Goal: Transaction & Acquisition: Purchase product/service

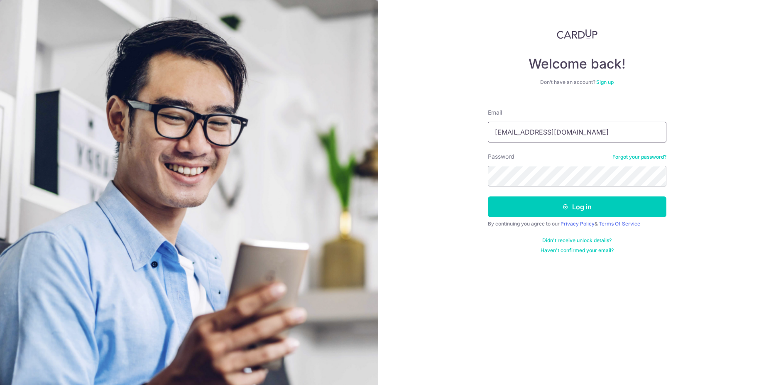
type input "[EMAIL_ADDRESS][DOMAIN_NAME]"
click at [584, 204] on button "Log in" at bounding box center [577, 206] width 179 height 21
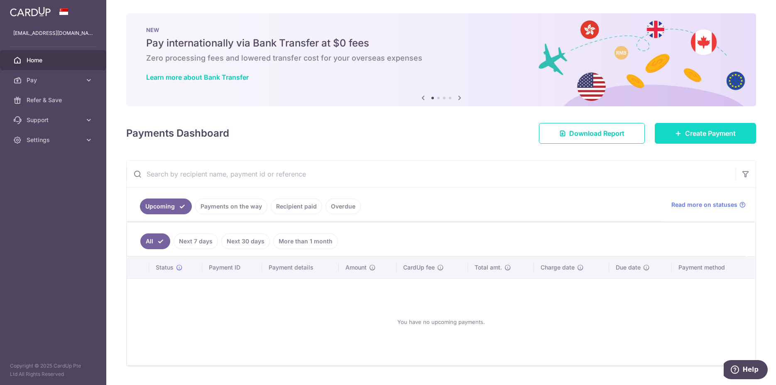
click at [687, 134] on div at bounding box center [392, 194] width 784 height 389
click at [680, 135] on link "Create Payment" at bounding box center [705, 133] width 101 height 21
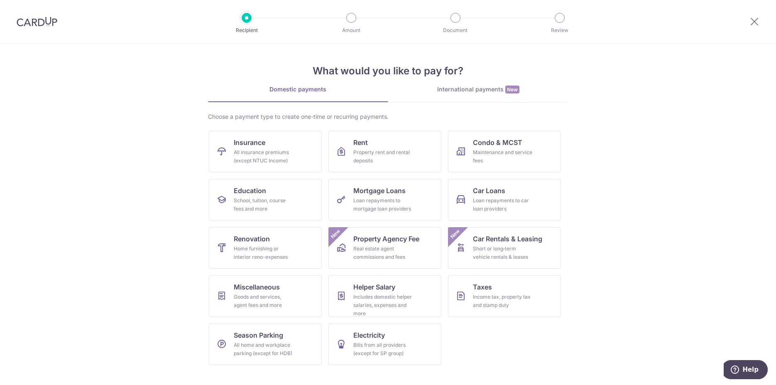
click at [22, 21] on img at bounding box center [37, 22] width 41 height 10
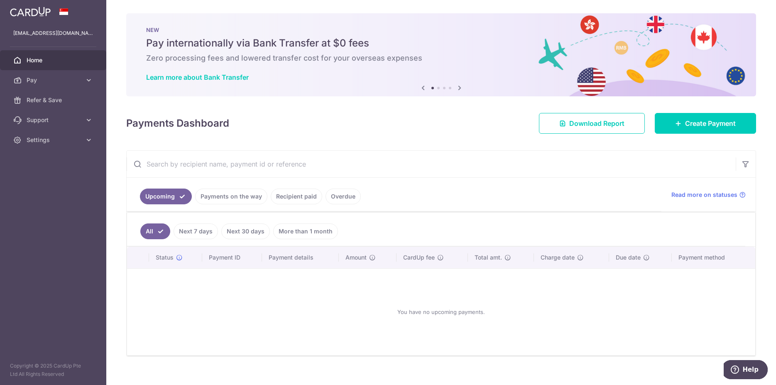
click at [66, 61] on span "Home" at bounding box center [54, 60] width 55 height 8
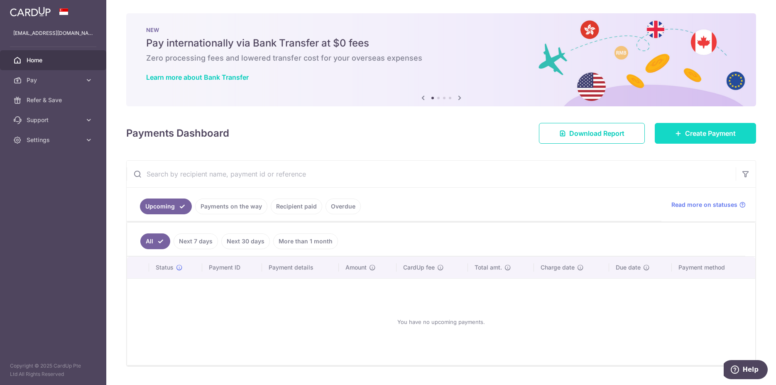
click at [675, 131] on icon at bounding box center [678, 133] width 7 height 7
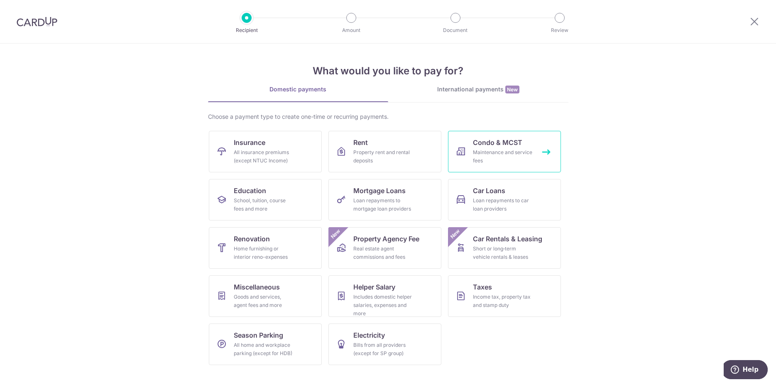
click at [491, 151] on div "Maintenance and service fees" at bounding box center [503, 156] width 60 height 17
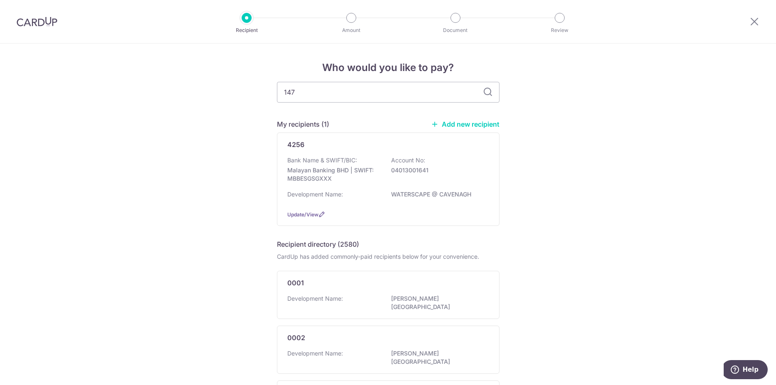
type input "1476"
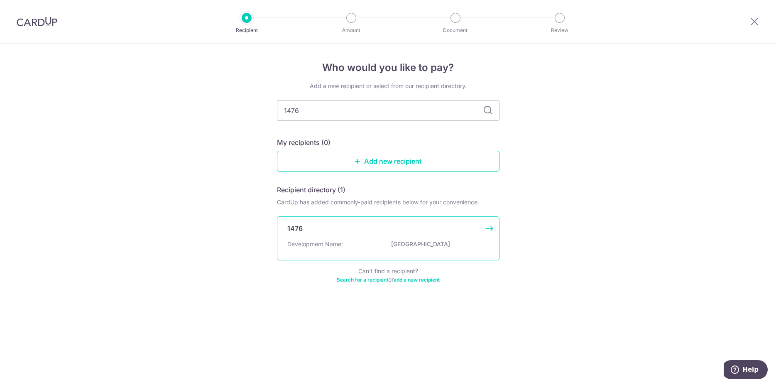
click at [401, 240] on p "TANGLIN PARK" at bounding box center [437, 244] width 93 height 8
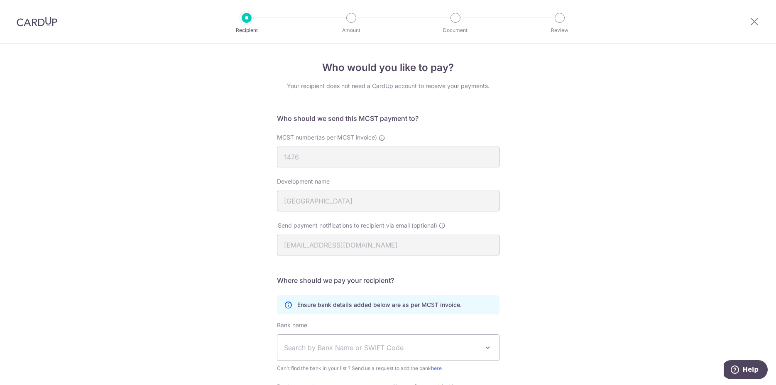
click at [570, 222] on div "Who would you like to pay? Your recipient does not need a CardUp account to rec…" at bounding box center [388, 263] width 776 height 439
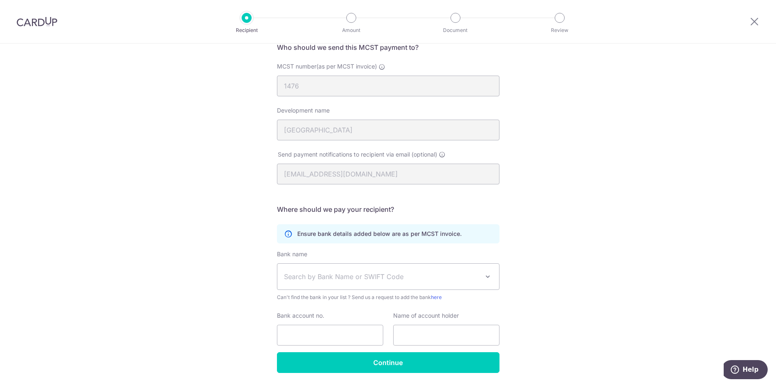
scroll to position [85, 0]
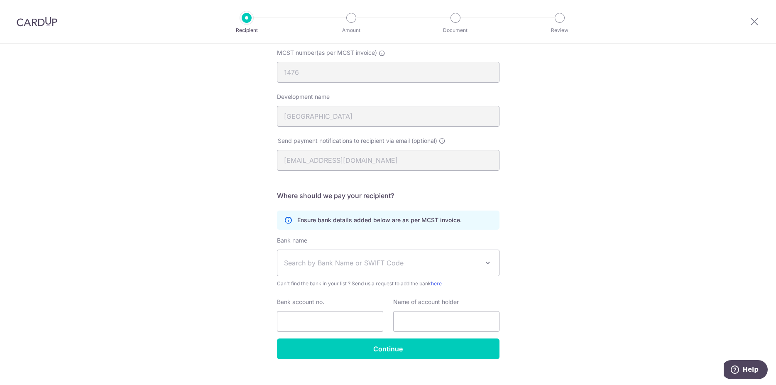
click at [433, 263] on span "Search by Bank Name or SWIFT Code" at bounding box center [381, 263] width 195 height 10
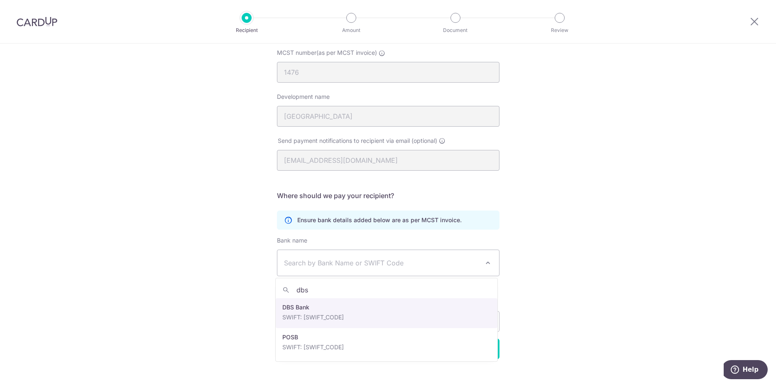
type input "dbs"
select select "6"
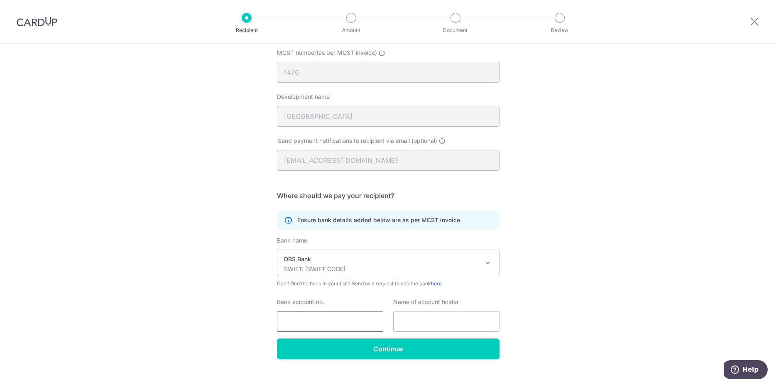
click at [329, 322] on input "Bank account no." at bounding box center [330, 321] width 106 height 21
type input "0659008267"
click at [426, 321] on input "text" at bounding box center [446, 321] width 106 height 21
type input "MCST 1476"
click at [548, 294] on div "Who would you like to pay? Your recipient does not need a CardUp account to rec…" at bounding box center [388, 178] width 776 height 439
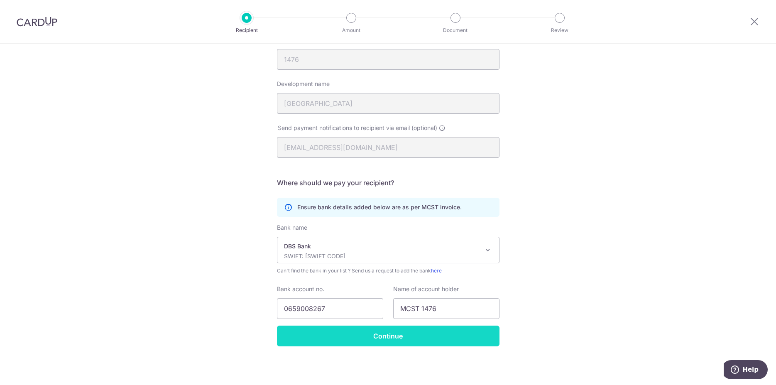
scroll to position [98, 0]
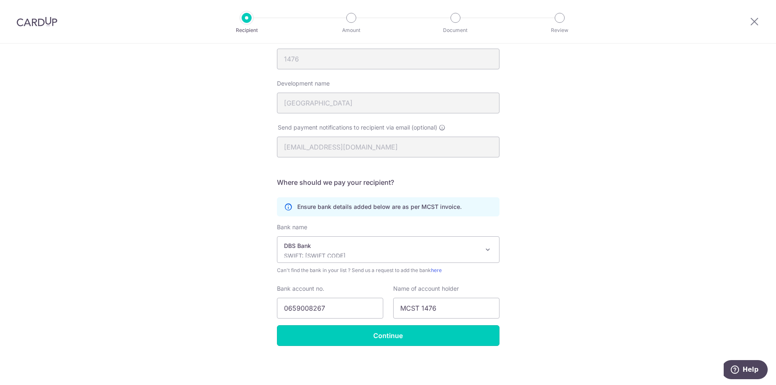
click at [383, 334] on input "Continue" at bounding box center [388, 335] width 223 height 21
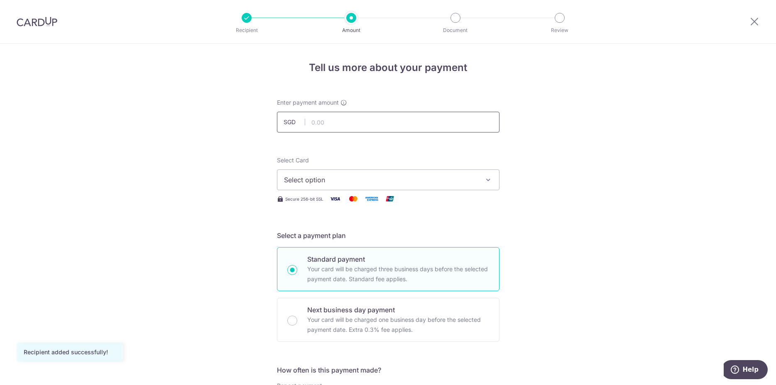
click at [383, 121] on input "text" at bounding box center [388, 122] width 223 height 21
type input "1,988.98"
click at [489, 184] on button "Select option" at bounding box center [388, 179] width 223 height 21
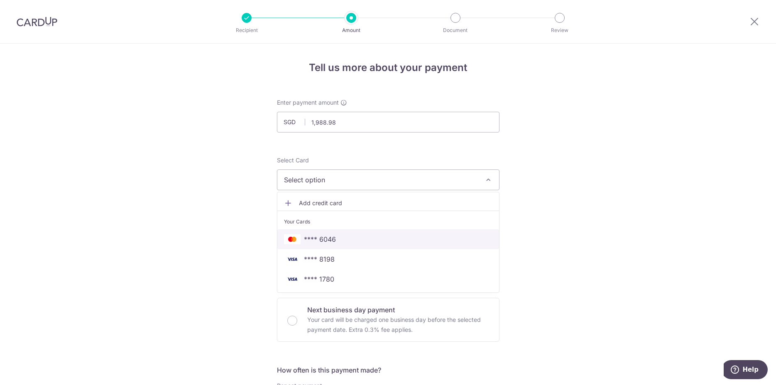
click at [347, 239] on span "**** 6046" at bounding box center [388, 239] width 208 height 10
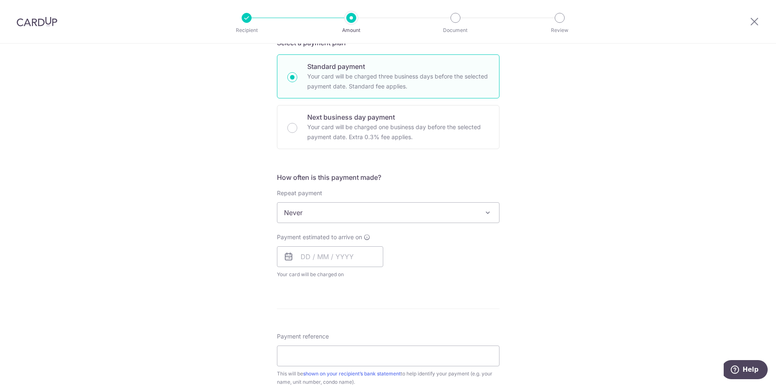
scroll to position [212, 0]
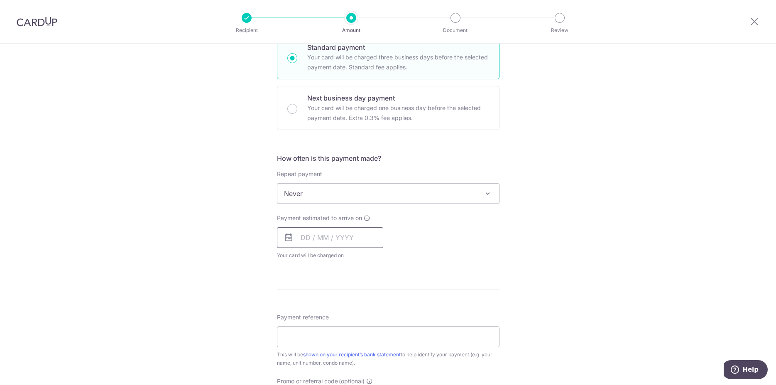
click at [355, 237] on input "text" at bounding box center [330, 237] width 106 height 21
click at [590, 258] on div "Tell us more about your payment Enter payment amount SGD 1,988.98 1988.98 Recip…" at bounding box center [388, 207] width 776 height 751
click at [312, 242] on input "text" at bounding box center [330, 237] width 106 height 21
click at [372, 347] on link "24" at bounding box center [376, 346] width 13 height 13
type input "[DATE]"
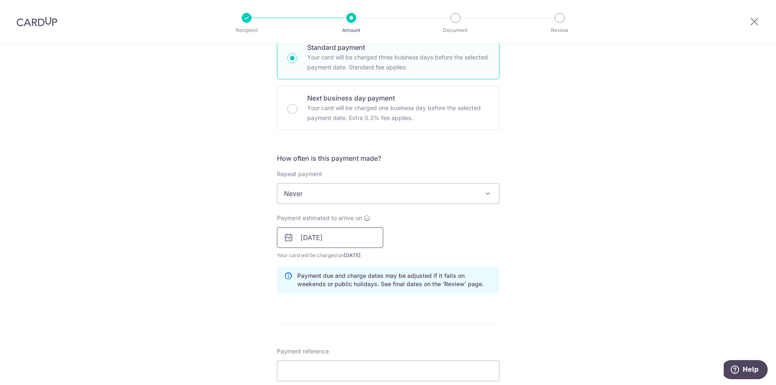
click at [353, 240] on input "[DATE]" at bounding box center [330, 237] width 106 height 21
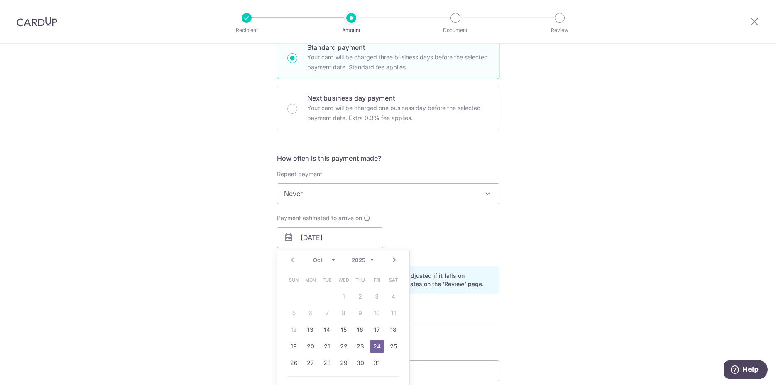
click at [595, 269] on div "Tell us more about your payment Enter payment amount SGD 1,988.98 1988.98 Recip…" at bounding box center [388, 224] width 776 height 785
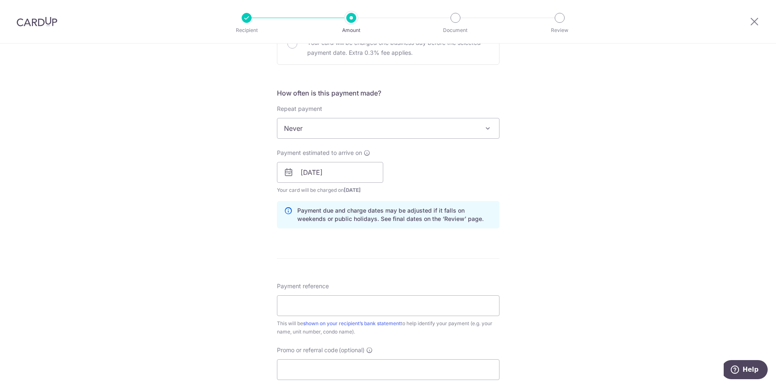
scroll to position [296, 0]
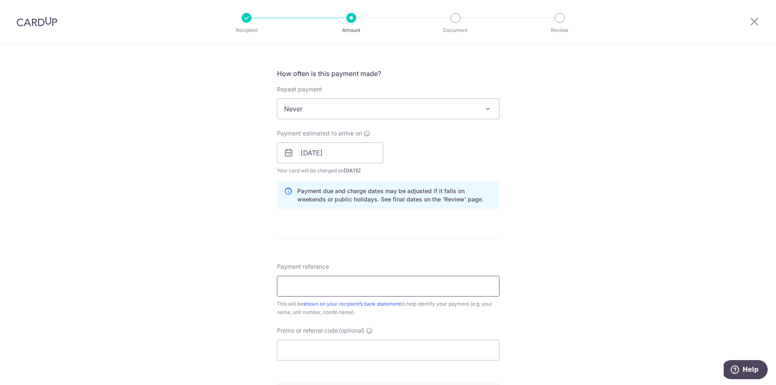
click at [453, 291] on input "Payment reference" at bounding box center [388, 286] width 223 height 21
type input "#005-03-02"
click at [611, 294] on div "Tell us more about your payment Enter payment amount SGD 1,988.98 1988.98 Recip…" at bounding box center [388, 139] width 776 height 785
click at [320, 354] on input "Promo or referral code (optional)" at bounding box center [388, 350] width 223 height 21
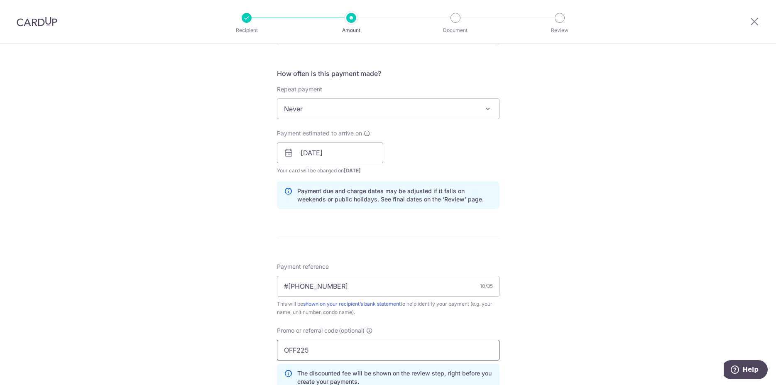
type input "OFF225"
click at [601, 292] on div "Tell us more about your payment Enter payment amount SGD 1,988.98 1988.98 Recip…" at bounding box center [388, 158] width 776 height 822
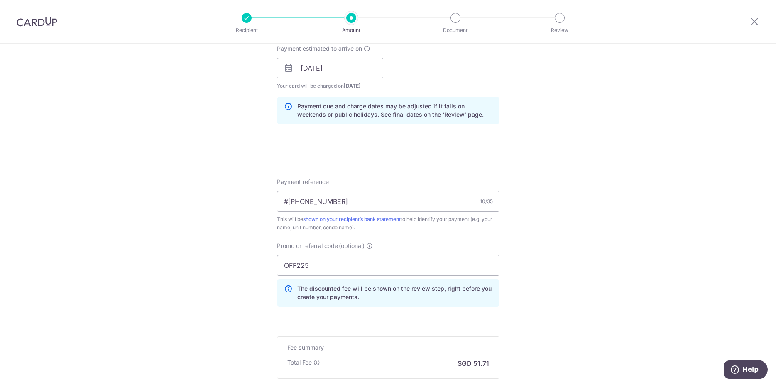
scroll to position [481, 0]
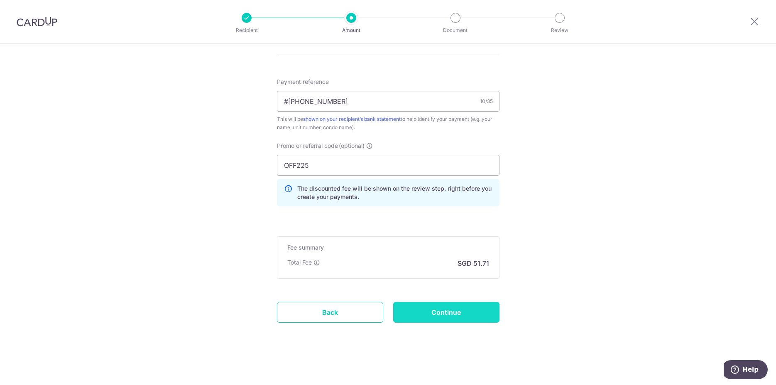
click at [454, 316] on input "Continue" at bounding box center [446, 312] width 106 height 21
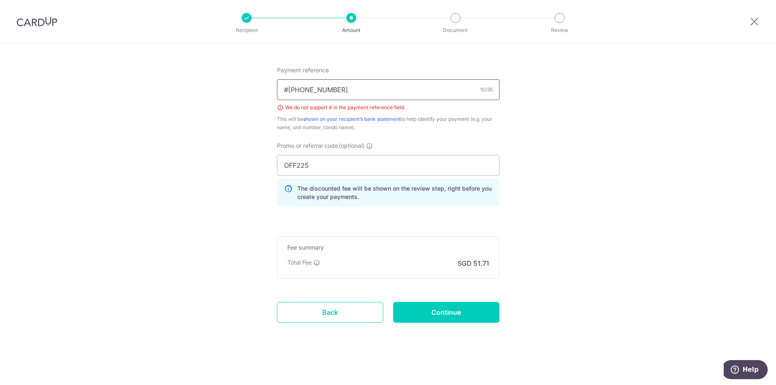
click at [285, 90] on input "#005-03-02" at bounding box center [388, 89] width 223 height 21
type input "005-03-02"
click at [451, 314] on input "Continue" at bounding box center [446, 312] width 106 height 21
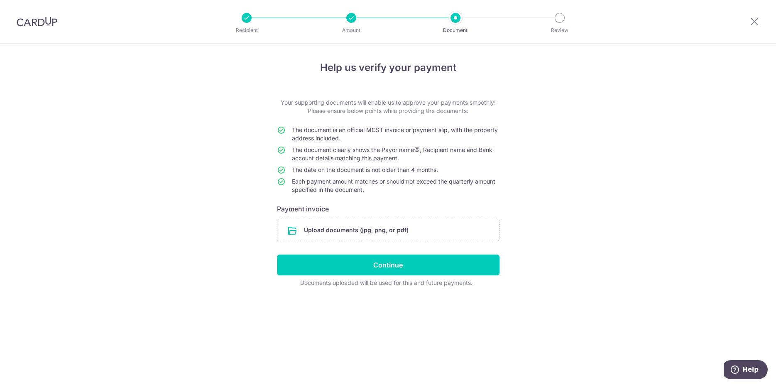
click at [133, 231] on div "Help us verify your payment Your supporting documents will enable us to approve…" at bounding box center [388, 214] width 776 height 341
click at [361, 226] on input "file" at bounding box center [388, 230] width 222 height 22
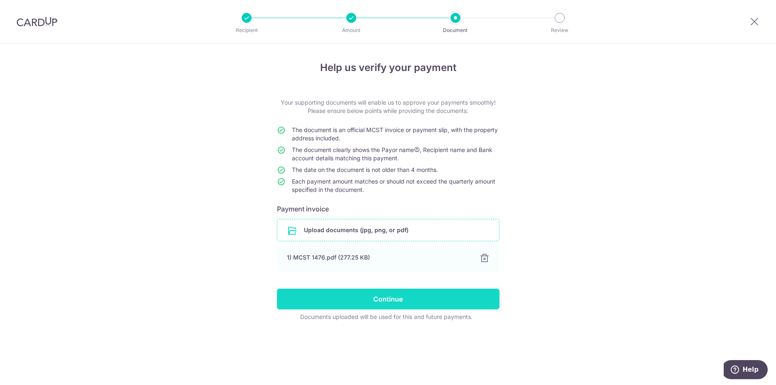
click at [383, 301] on input "Continue" at bounding box center [388, 299] width 223 height 21
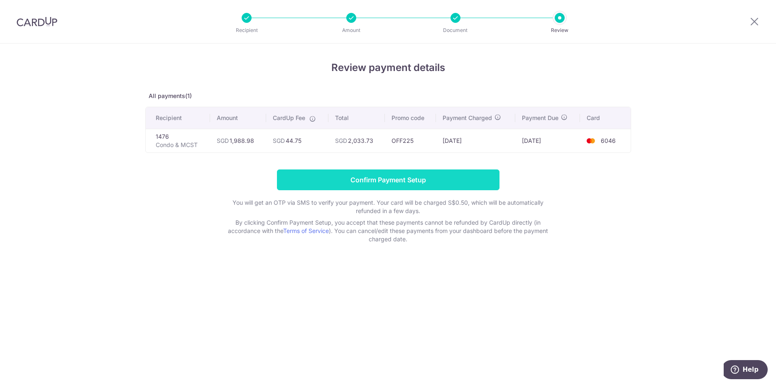
click at [382, 181] on input "Confirm Payment Setup" at bounding box center [388, 179] width 223 height 21
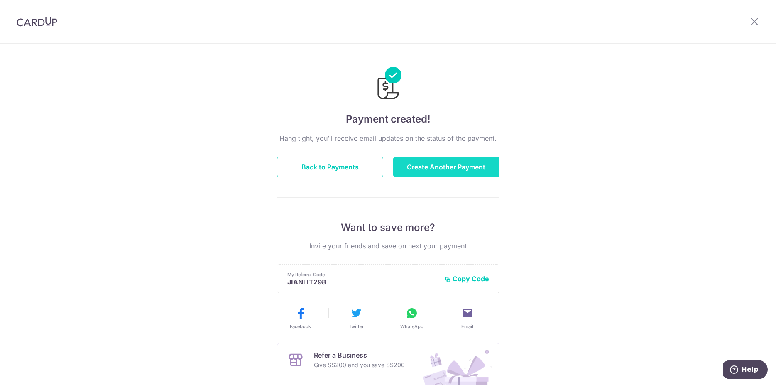
click at [442, 176] on button "Create Another Payment" at bounding box center [446, 167] width 106 height 21
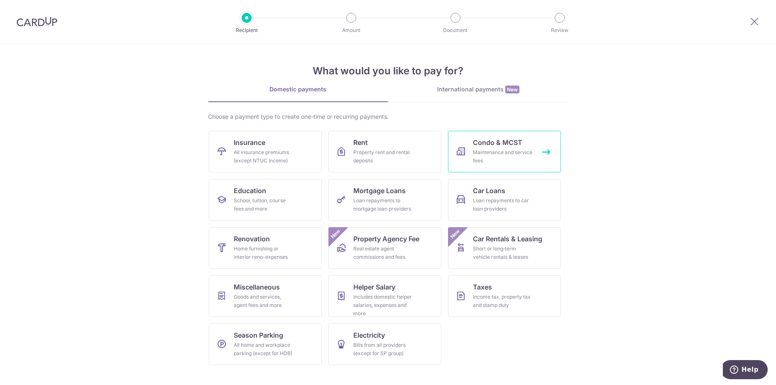
click at [473, 149] on div "Maintenance and service fees" at bounding box center [503, 156] width 60 height 17
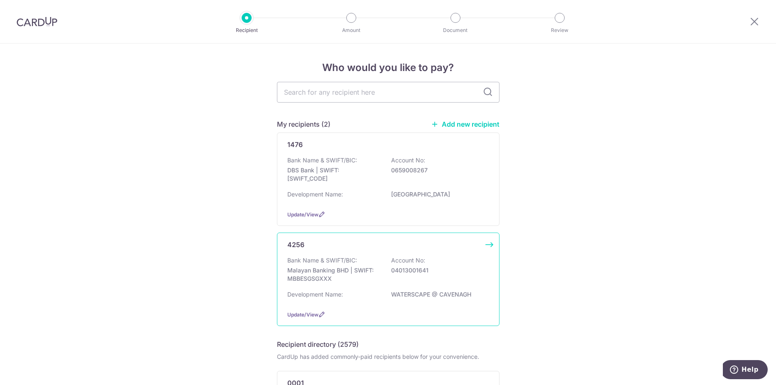
click at [440, 264] on div "Bank Name & SWIFT/BIC: Malayan Banking BHD | SWIFT: MBBESGSGXXX Account No: 040…" at bounding box center [388, 271] width 202 height 31
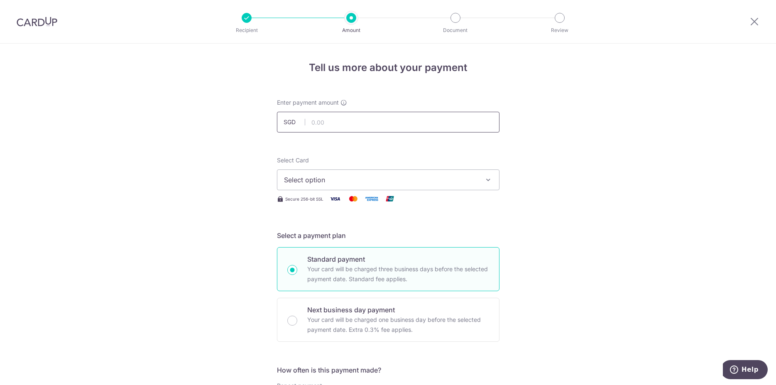
click at [421, 131] on input "text" at bounding box center [388, 122] width 223 height 21
type input "1,323.00"
click at [460, 179] on span "Select option" at bounding box center [380, 180] width 193 height 10
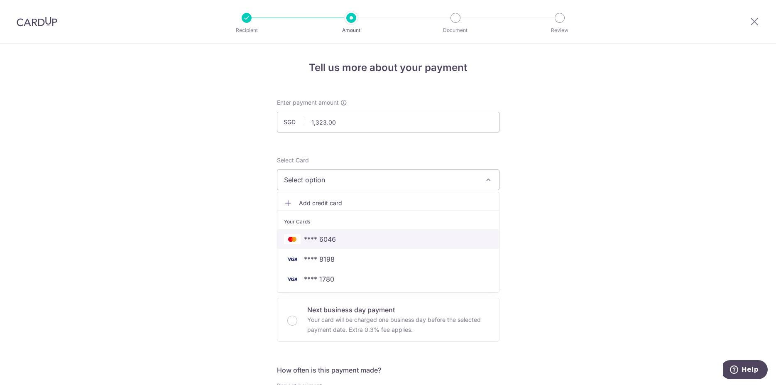
click at [387, 245] on link "**** 6046" at bounding box center [388, 239] width 222 height 20
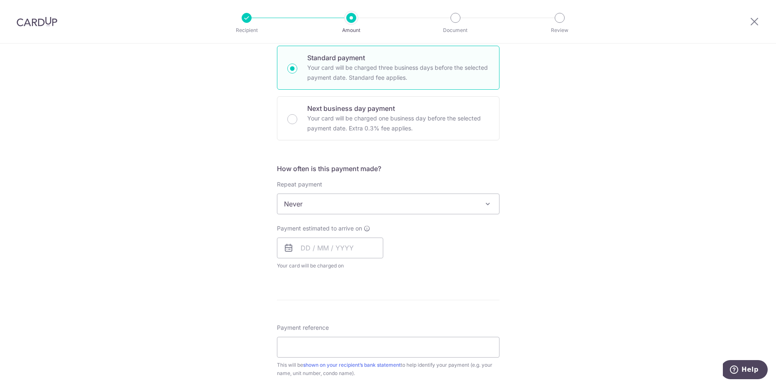
scroll to position [212, 0]
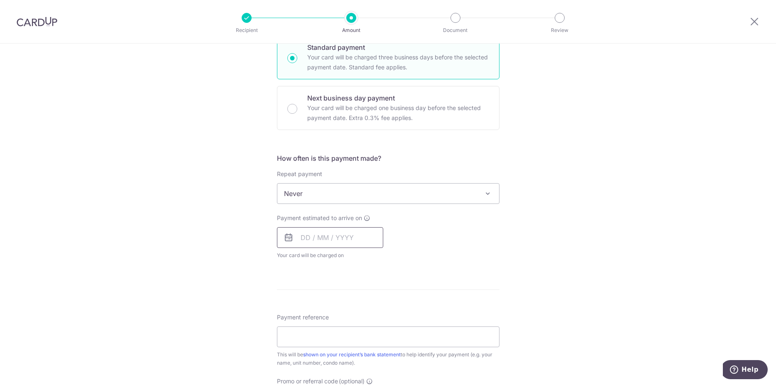
click at [356, 235] on input "text" at bounding box center [330, 237] width 106 height 21
click at [372, 346] on link "24" at bounding box center [376, 346] width 13 height 13
type input "[DATE]"
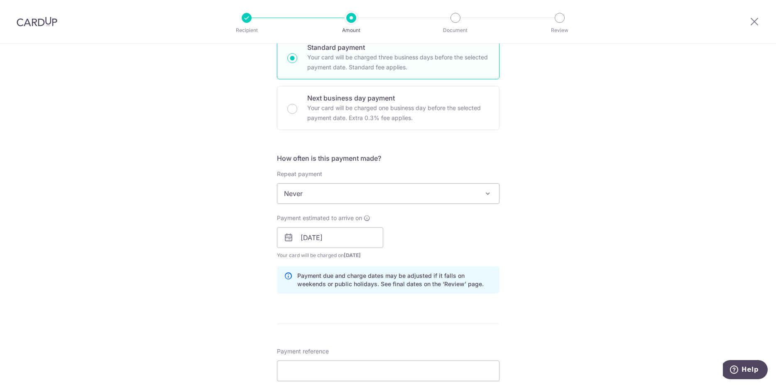
click at [657, 265] on div "Tell us more about your payment Enter payment amount SGD 1,323.00 1323.00 Selec…" at bounding box center [388, 224] width 776 height 785
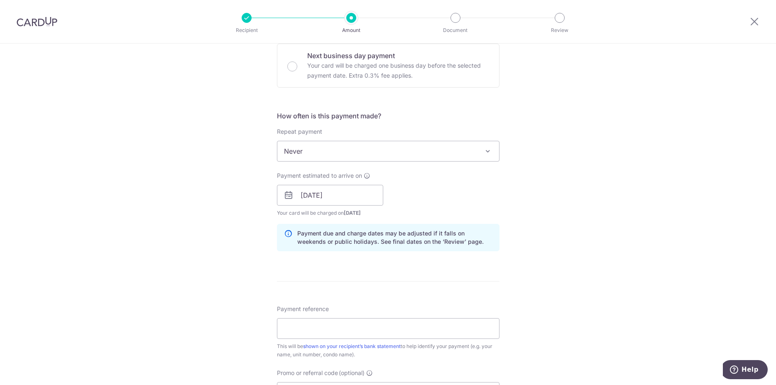
scroll to position [381, 0]
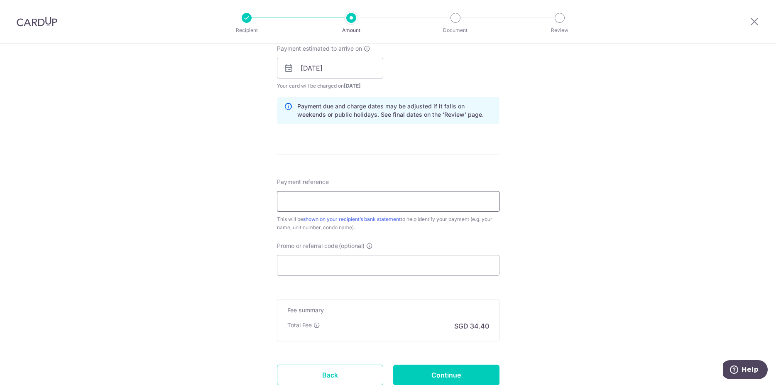
click at [398, 203] on input "Payment reference" at bounding box center [388, 201] width 223 height 21
click at [588, 234] on div "Tell us more about your payment Enter payment amount SGD 1,323.00 1323.00 Selec…" at bounding box center [388, 54] width 776 height 785
drag, startPoint x: 289, startPoint y: 203, endPoint x: 208, endPoint y: 206, distance: 81.4
click at [277, 205] on input "65A 06-12 2504001" at bounding box center [388, 201] width 223 height 21
type input "65A06-12/2504001"
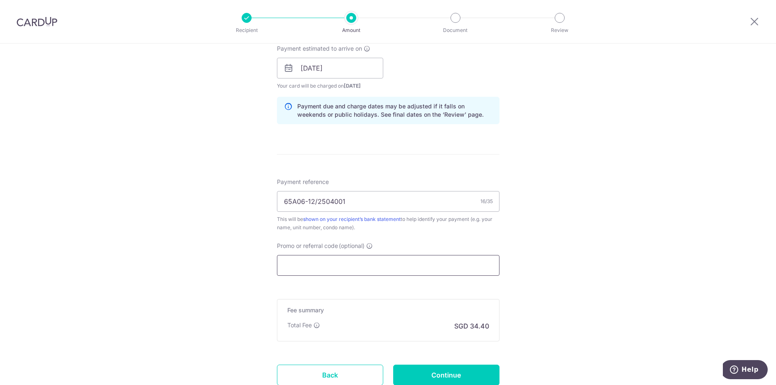
click at [336, 255] on input "Promo or referral code (optional)" at bounding box center [388, 265] width 223 height 21
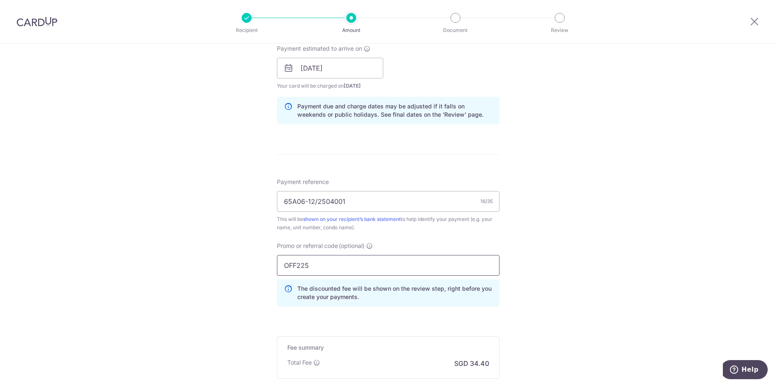
type input "OFF225"
click at [555, 282] on div "Tell us more about your payment Enter payment amount SGD 1,323.00 1323.00 Selec…" at bounding box center [388, 73] width 776 height 822
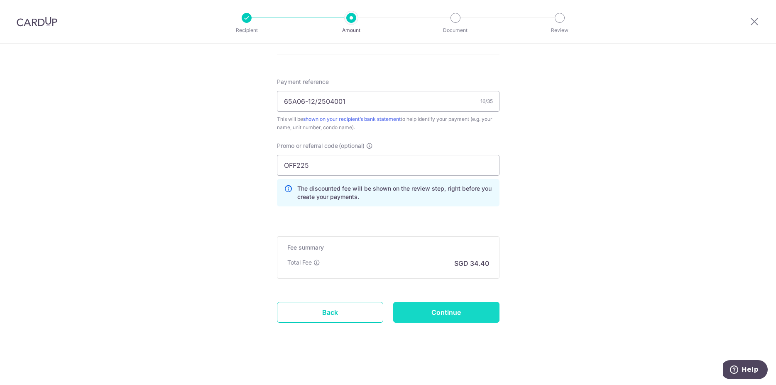
click at [464, 316] on input "Continue" at bounding box center [446, 312] width 106 height 21
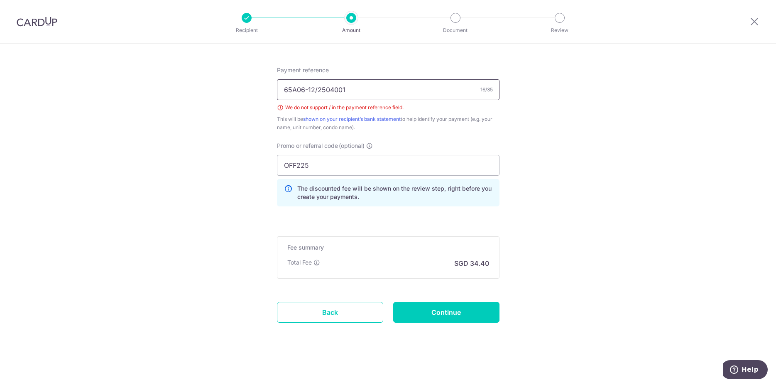
drag, startPoint x: 336, startPoint y: 91, endPoint x: 159, endPoint y: 103, distance: 178.1
click at [277, 100] on input "65A06-12/2504001" at bounding box center [388, 89] width 223 height 21
type input "65A 06-12 2504001"
click at [437, 311] on input "Continue" at bounding box center [446, 312] width 106 height 21
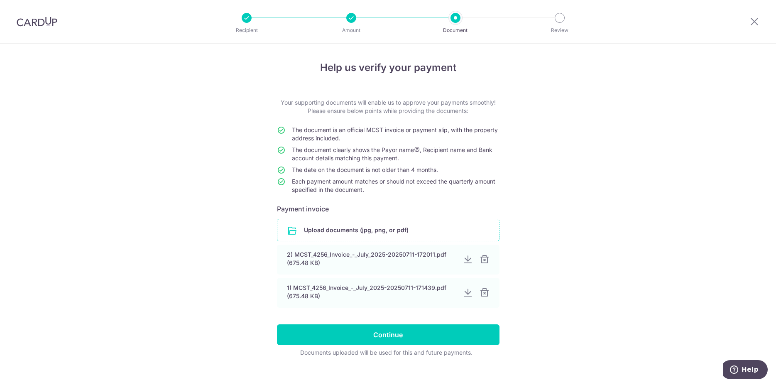
click at [343, 230] on input "file" at bounding box center [388, 230] width 222 height 22
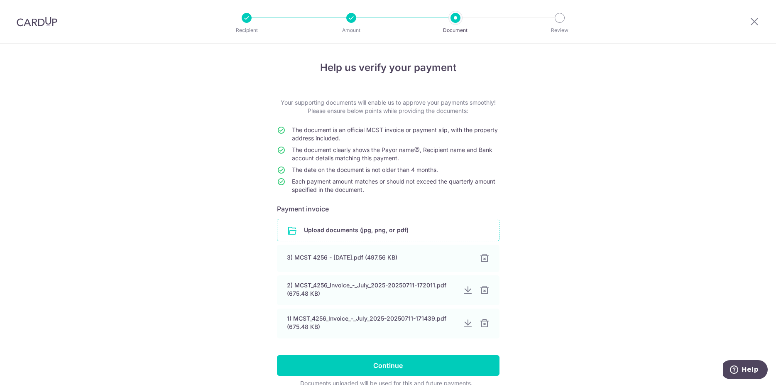
click at [574, 255] on div "Help us verify your payment Your supporting documents will enable us to approve…" at bounding box center [388, 235] width 776 height 383
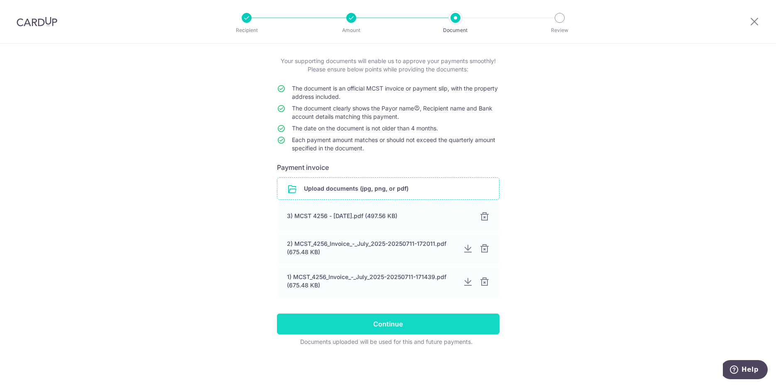
click at [391, 327] on input "Continue" at bounding box center [388, 323] width 223 height 21
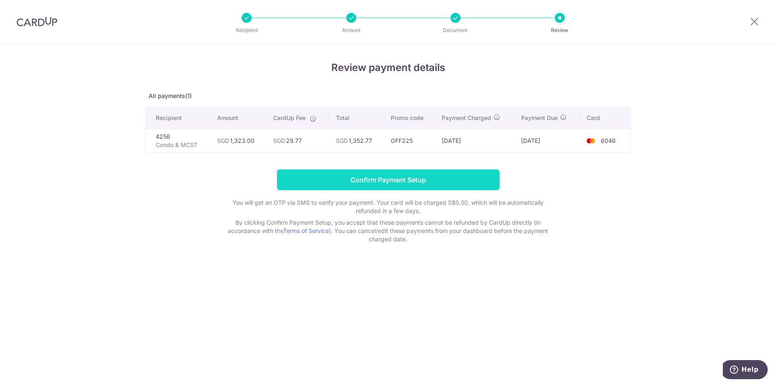
click at [428, 183] on input "Confirm Payment Setup" at bounding box center [388, 179] width 223 height 21
